Goal: Task Accomplishment & Management: Manage account settings

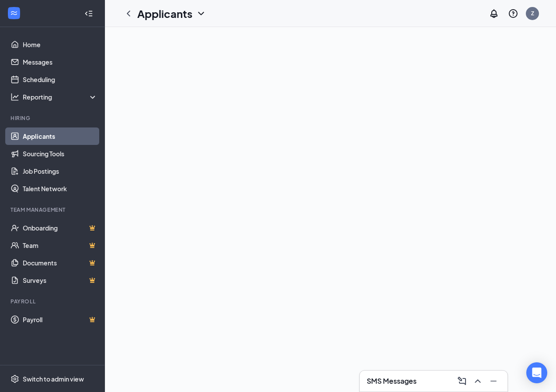
click at [43, 137] on link "Applicants" at bounding box center [60, 136] width 75 height 17
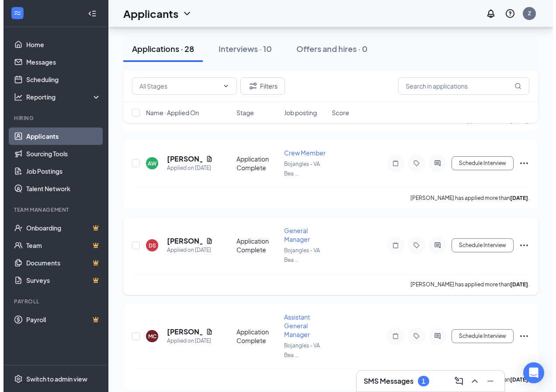
scroll to position [961, 0]
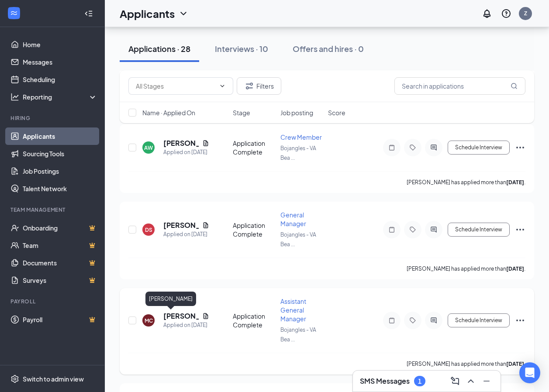
click at [176, 313] on h5 "[PERSON_NAME]" at bounding box center [180, 316] width 35 height 10
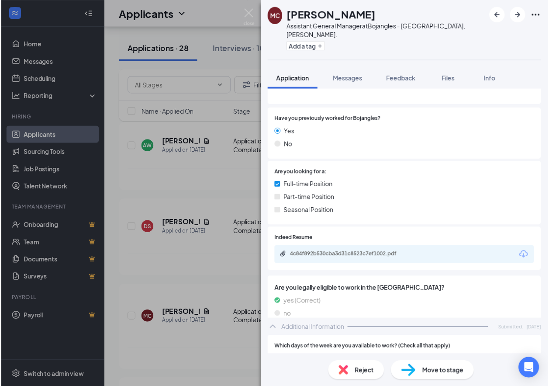
scroll to position [131, 0]
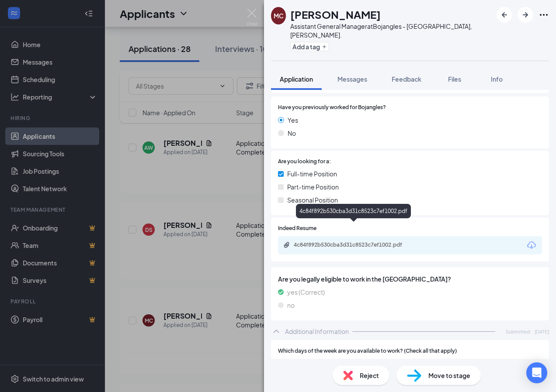
click at [357, 242] on div "4c84f892b530cba3d31c8523c7ef1002.pdf" at bounding box center [355, 245] width 122 height 7
click at [57, 133] on div "MC [PERSON_NAME] Assistant General Manager at [GEOGRAPHIC_DATA], [PERSON_NAME].…" at bounding box center [278, 196] width 556 height 392
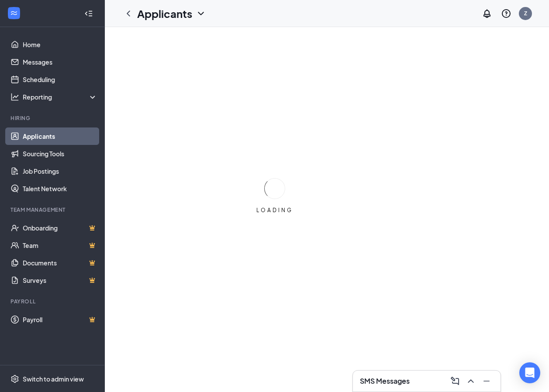
click at [45, 138] on link "Applicants" at bounding box center [60, 136] width 75 height 17
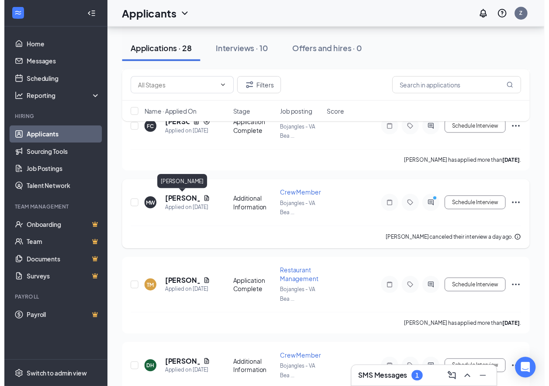
scroll to position [393, 0]
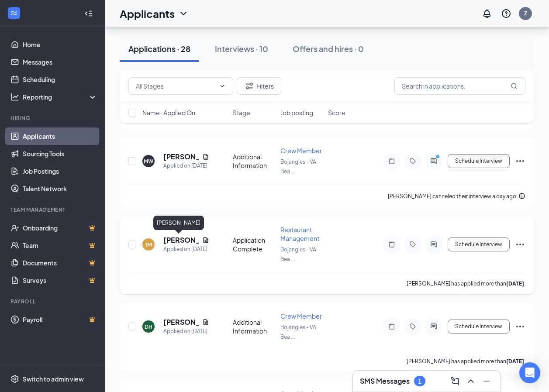
click at [170, 239] on h5 "[PERSON_NAME]" at bounding box center [180, 240] width 35 height 10
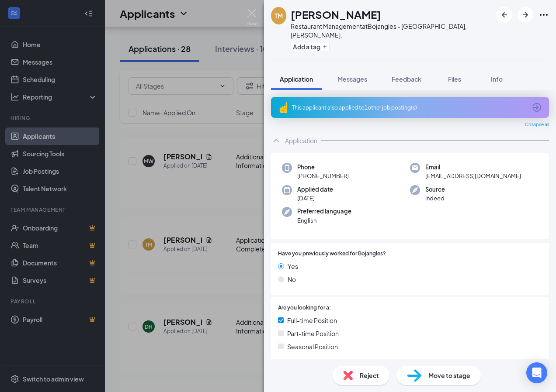
click at [351, 374] on img at bounding box center [348, 376] width 10 height 10
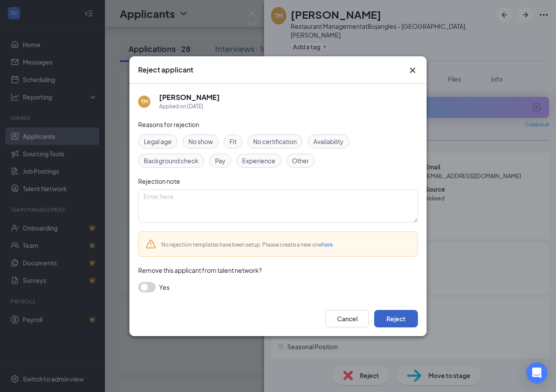
click at [394, 320] on button "Reject" at bounding box center [396, 318] width 44 height 17
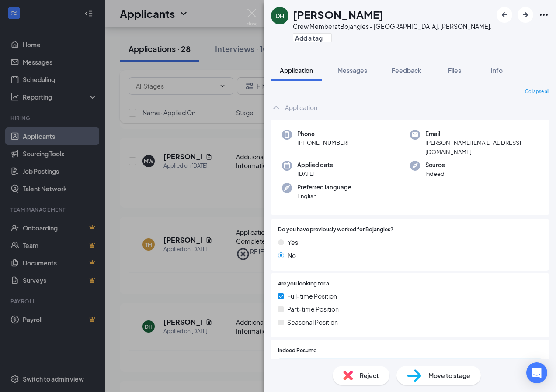
click at [116, 284] on div "DH [PERSON_NAME] Crew Member at [GEOGRAPHIC_DATA], [PERSON_NAME]. Add a tag App…" at bounding box center [278, 196] width 556 height 392
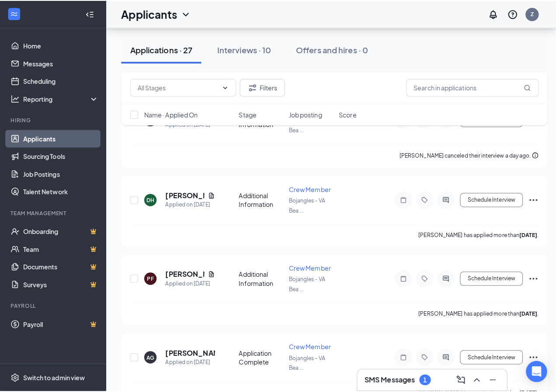
scroll to position [437, 0]
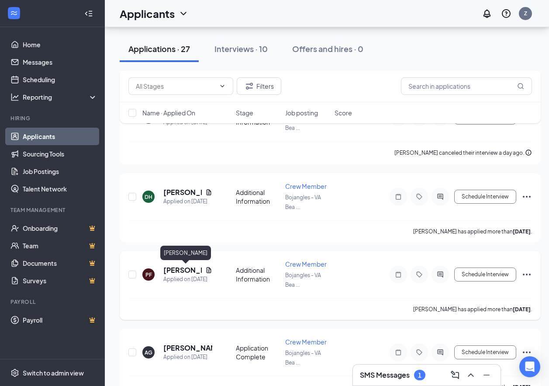
click at [178, 269] on h5 "[PERSON_NAME]" at bounding box center [182, 270] width 38 height 10
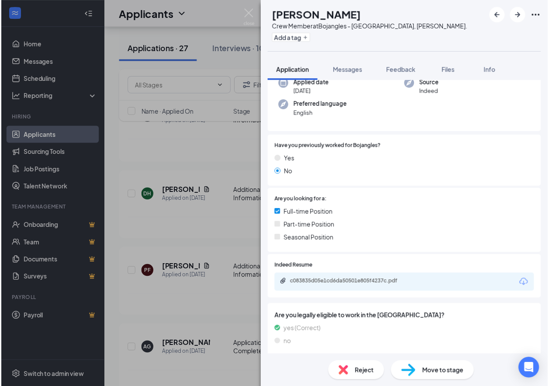
scroll to position [87, 0]
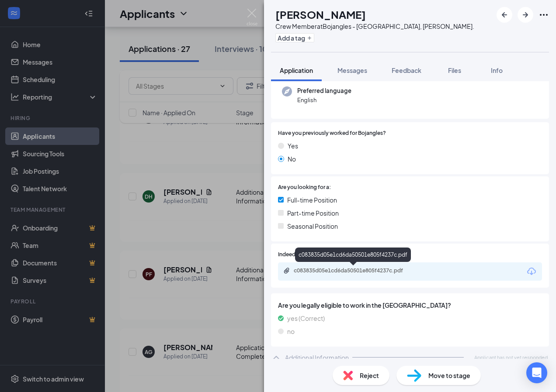
click at [314, 272] on div "c083835d05e1cd6da50501e805f4237c.pdf" at bounding box center [355, 270] width 122 height 7
click at [346, 372] on img at bounding box center [348, 376] width 10 height 10
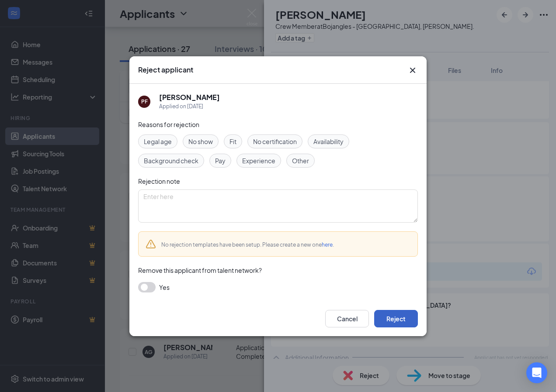
click at [396, 316] on button "Reject" at bounding box center [396, 318] width 44 height 17
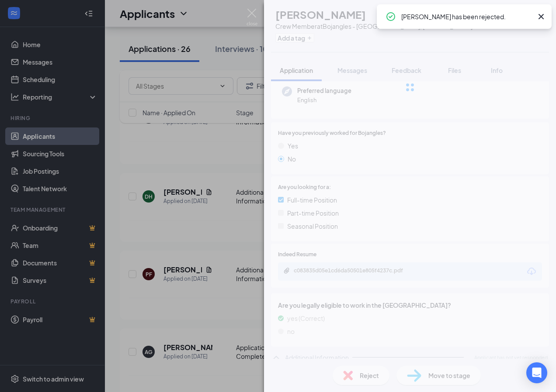
click at [118, 267] on div "PF [PERSON_NAME] Crew Member at [GEOGRAPHIC_DATA], [PERSON_NAME]. Add a tag App…" at bounding box center [278, 196] width 556 height 392
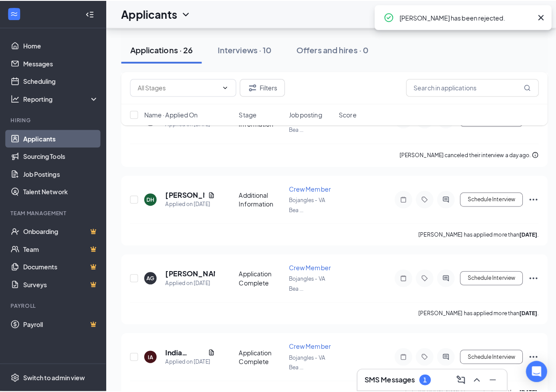
scroll to position [481, 0]
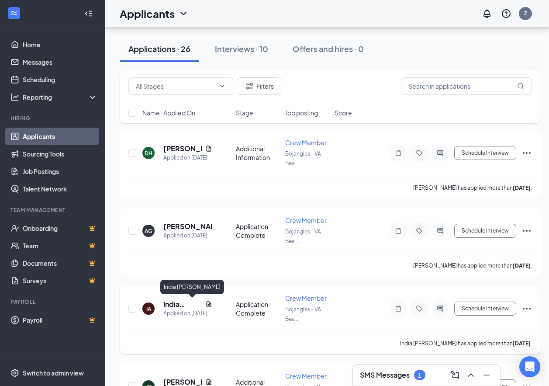
click at [168, 304] on h5 "India [PERSON_NAME]" at bounding box center [182, 304] width 38 height 10
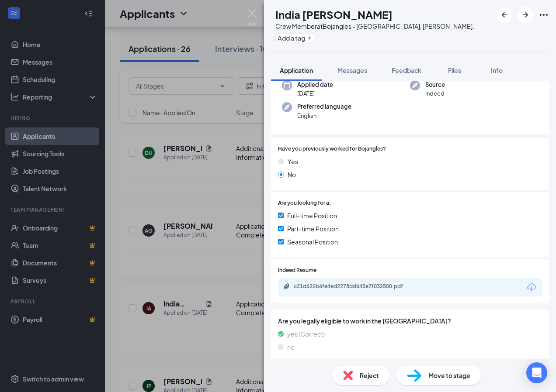
scroll to position [87, 0]
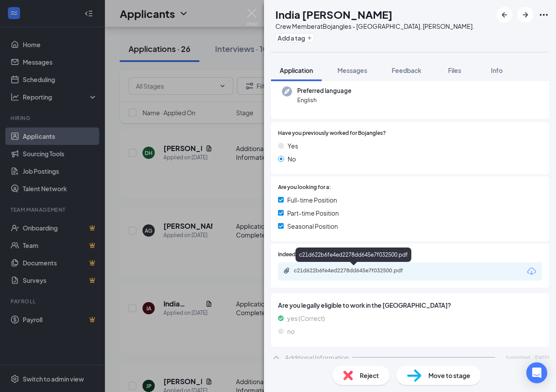
click at [339, 273] on div "c21d622b6fe4ed2278dd645e7f032500.pdf" at bounding box center [355, 270] width 122 height 7
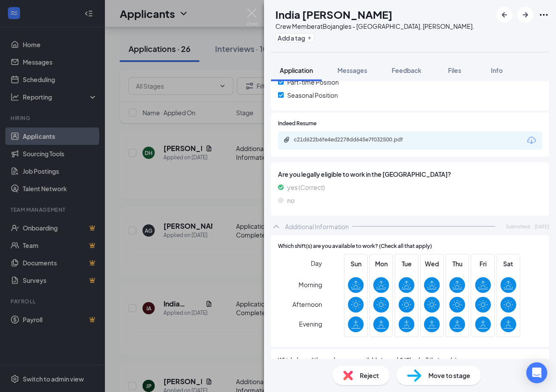
scroll to position [0, 0]
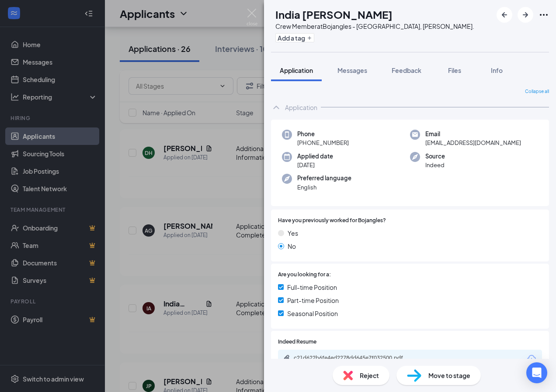
click at [113, 149] on div "IA India [PERSON_NAME] Crew Member at [GEOGRAPHIC_DATA], [PERSON_NAME]. Add a t…" at bounding box center [278, 196] width 556 height 392
click at [114, 197] on div "IA India [PERSON_NAME] Crew Member at [GEOGRAPHIC_DATA], [PERSON_NAME]. Add a t…" at bounding box center [278, 196] width 556 height 392
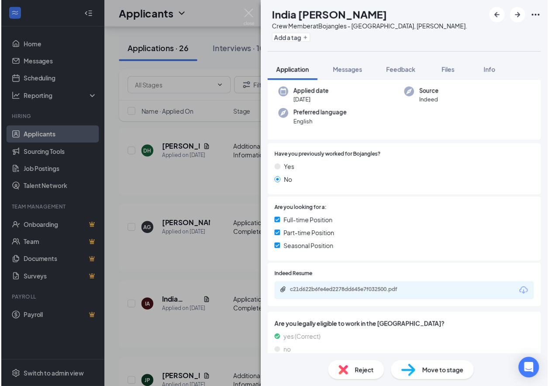
scroll to position [87, 0]
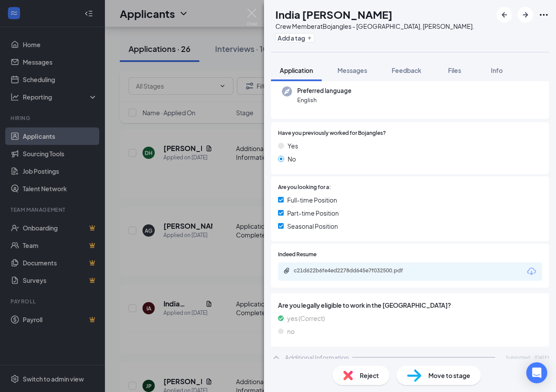
click at [118, 211] on div "IA India [PERSON_NAME] Crew Member at [GEOGRAPHIC_DATA], [PERSON_NAME]. Add a t…" at bounding box center [278, 196] width 556 height 392
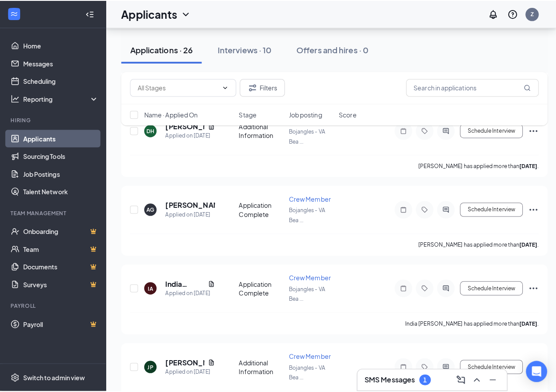
scroll to position [524, 0]
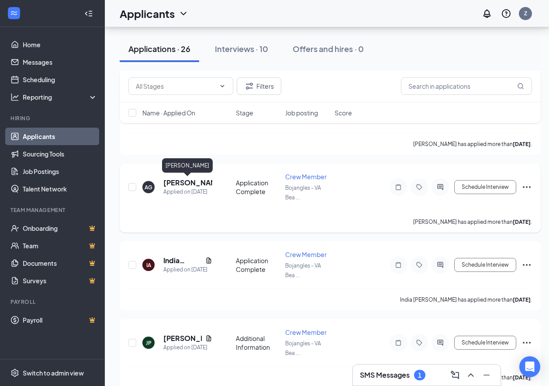
click at [166, 185] on h5 "[PERSON_NAME]" at bounding box center [187, 183] width 49 height 10
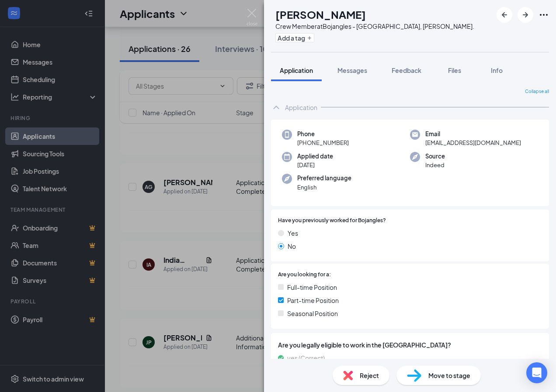
click at [111, 202] on div "AG [PERSON_NAME] Crew Member at [GEOGRAPHIC_DATA], [PERSON_NAME]. Add a tag App…" at bounding box center [278, 196] width 556 height 392
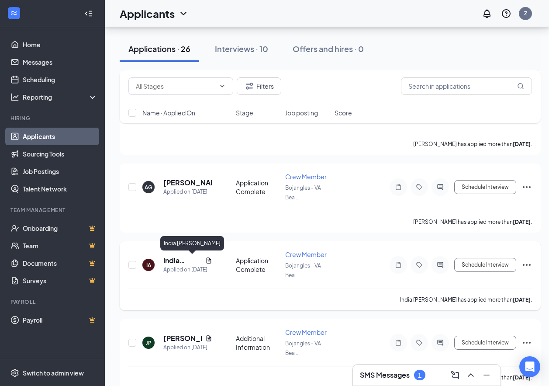
click at [180, 264] on h5 "India [PERSON_NAME]" at bounding box center [182, 261] width 38 height 10
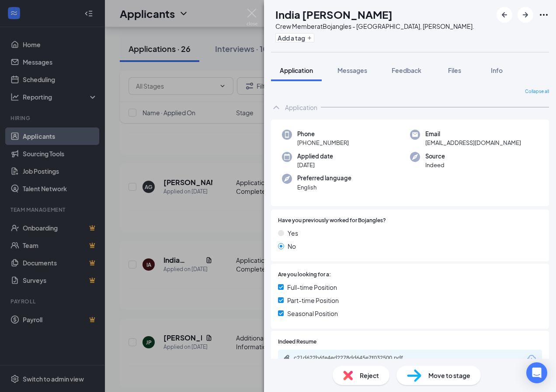
scroll to position [131, 0]
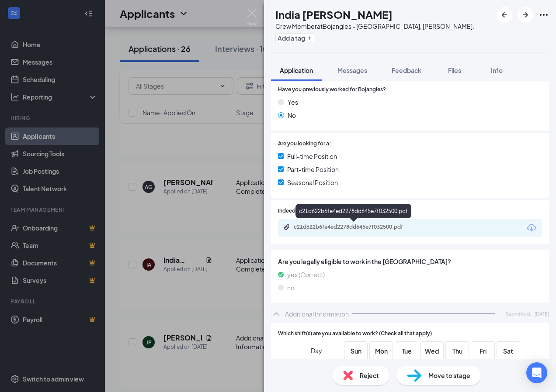
click at [358, 227] on div "c21d622b6fe4ed2278dd645e7f032500.pdf" at bounding box center [355, 227] width 122 height 7
